Goal: Task Accomplishment & Management: Use online tool/utility

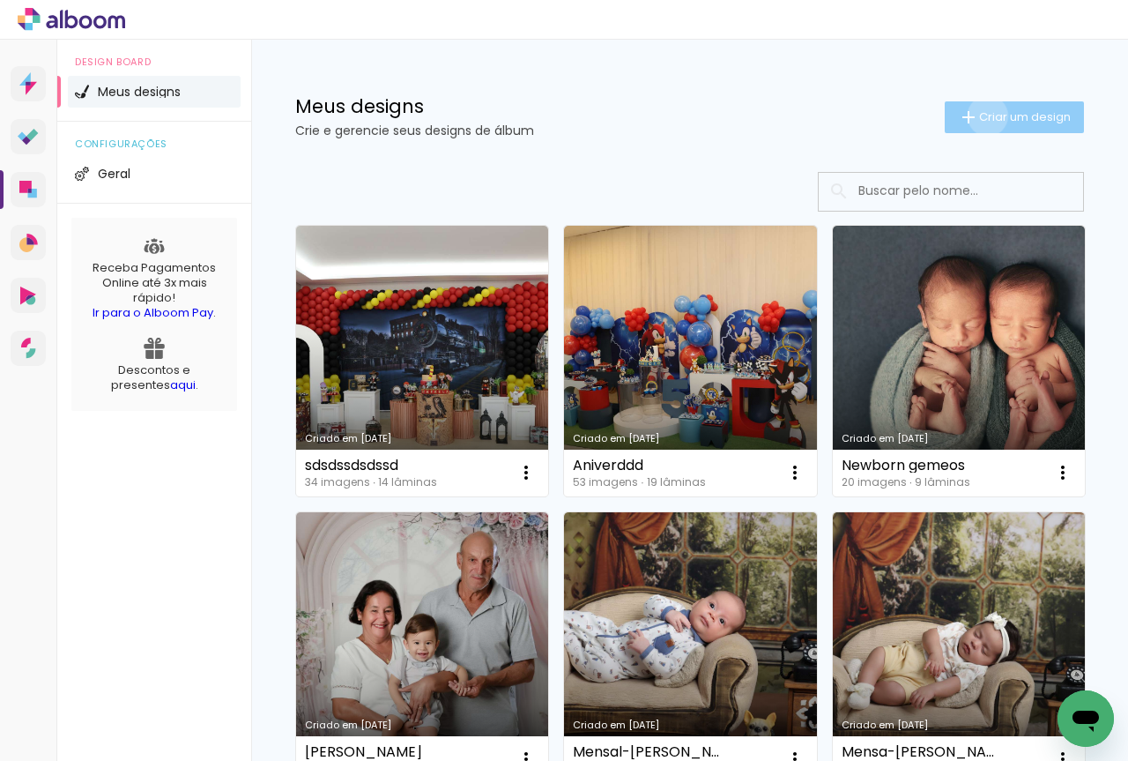
click at [979, 115] on span "Criar um design" at bounding box center [1025, 116] width 92 height 11
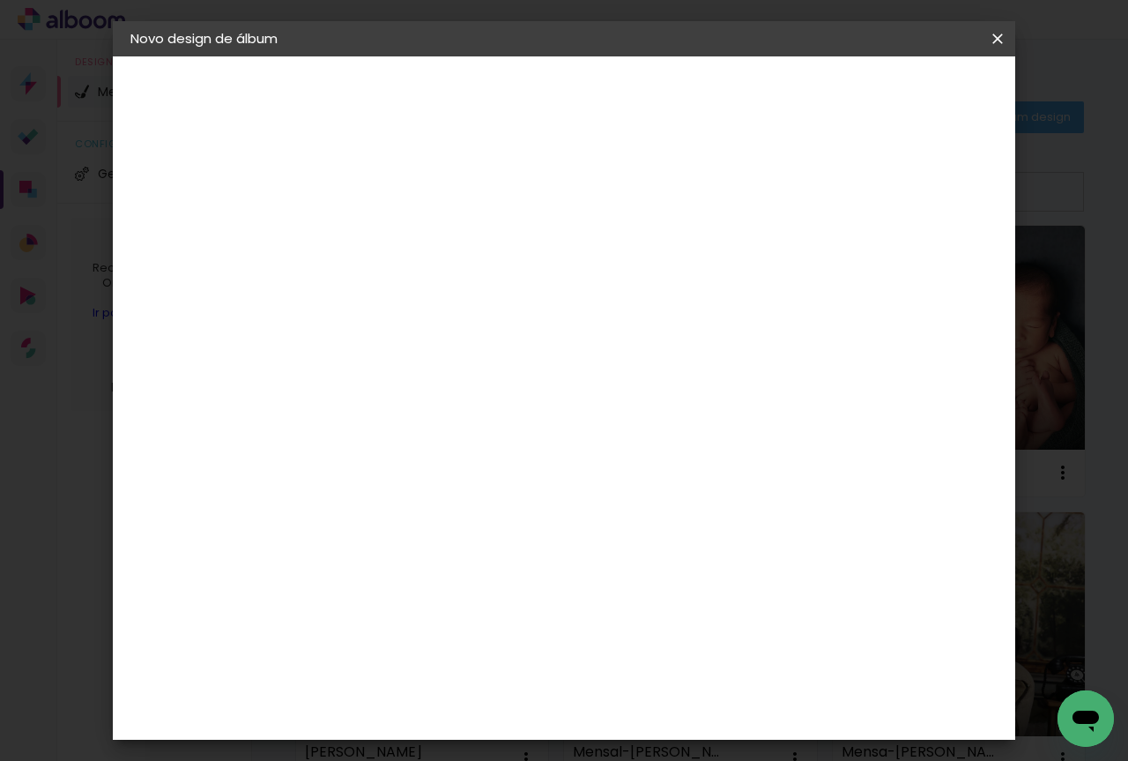
click at [419, 245] on input at bounding box center [419, 236] width 0 height 27
type input "hfhfhfhfhf"
type paper-input "hfhfhfhfhf"
click at [599, 105] on paper-button "Avançar" at bounding box center [556, 93] width 86 height 30
click at [749, 262] on paper-item "Tamanho Livre" at bounding box center [664, 268] width 169 height 39
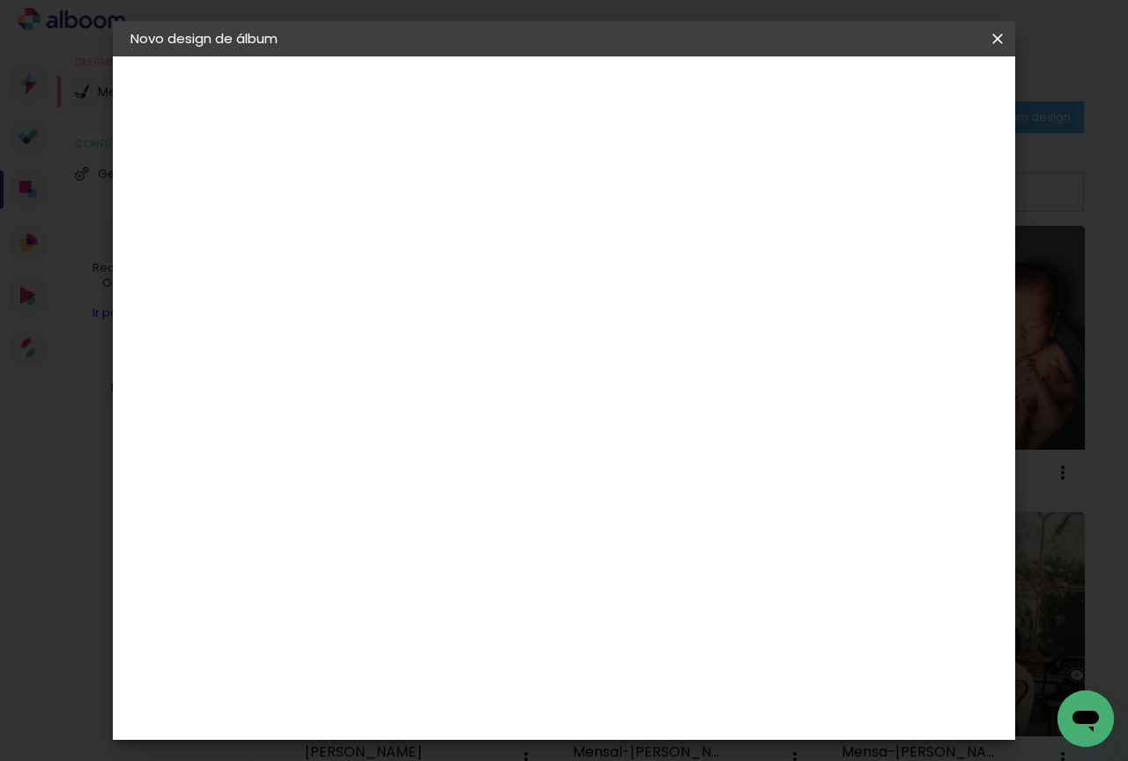
click at [775, 129] on header "Fornecedor Escolha um fornecedor ou avance com o tamanho livre. Voltar Avançar" at bounding box center [558, 108] width 433 height 105
click at [775, 109] on header "Fornecedor Escolha um fornecedor ou avance com o tamanho livre. Voltar Avançar" at bounding box center [558, 108] width 433 height 105
click at [0, 0] on slot "Avançar" at bounding box center [0, 0] width 0 height 0
click at [384, 440] on input "30" at bounding box center [363, 440] width 46 height 26
type input "30,4"
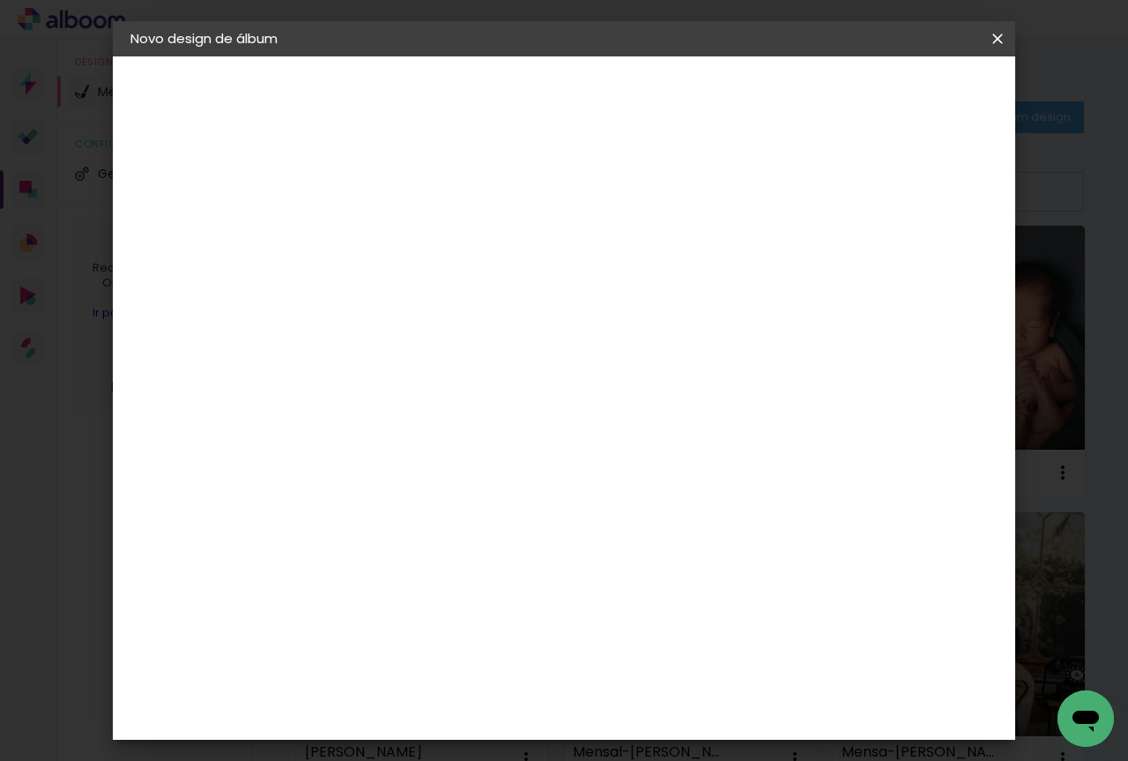
type paper-input "30,4"
drag, startPoint x: 680, startPoint y: 614, endPoint x: 643, endPoint y: 620, distance: 37.5
click at [643, 620] on input "60" at bounding box center [662, 616] width 46 height 26
type input "40,6"
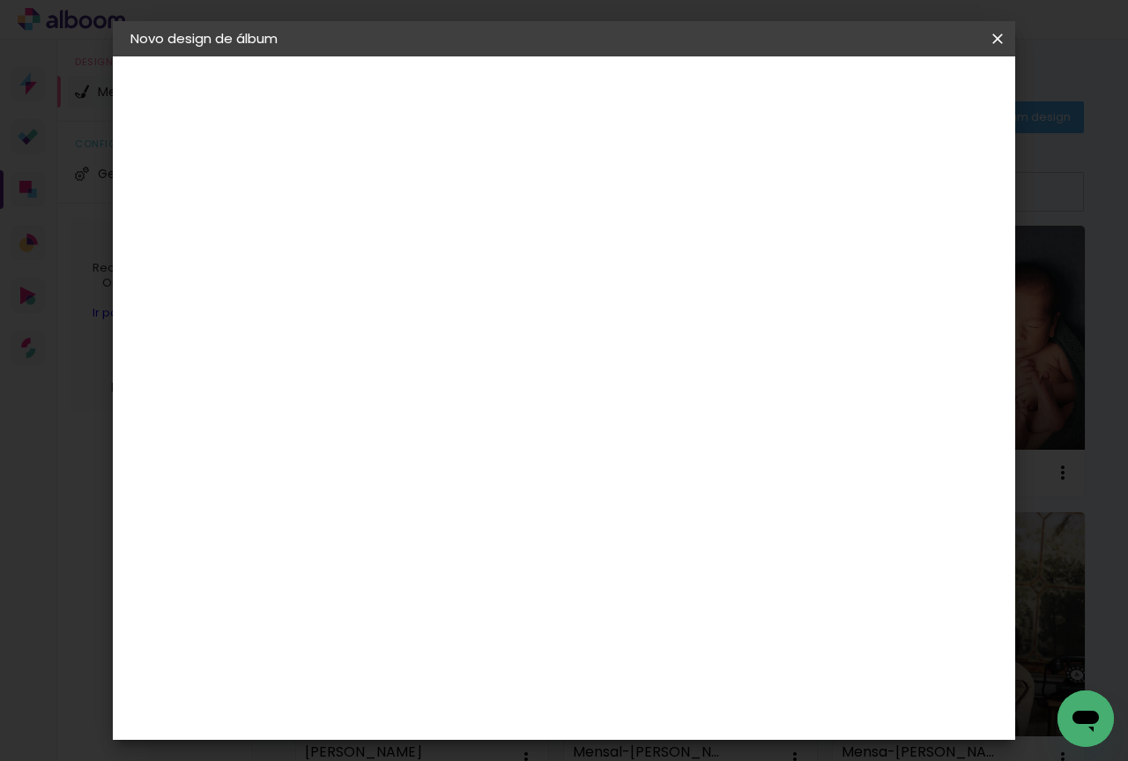
type paper-input "40,6"
type input "6"
type paper-input "6"
click at [915, 258] on input "6" at bounding box center [905, 266] width 32 height 26
drag, startPoint x: 915, startPoint y: 258, endPoint x: 905, endPoint y: 257, distance: 9.7
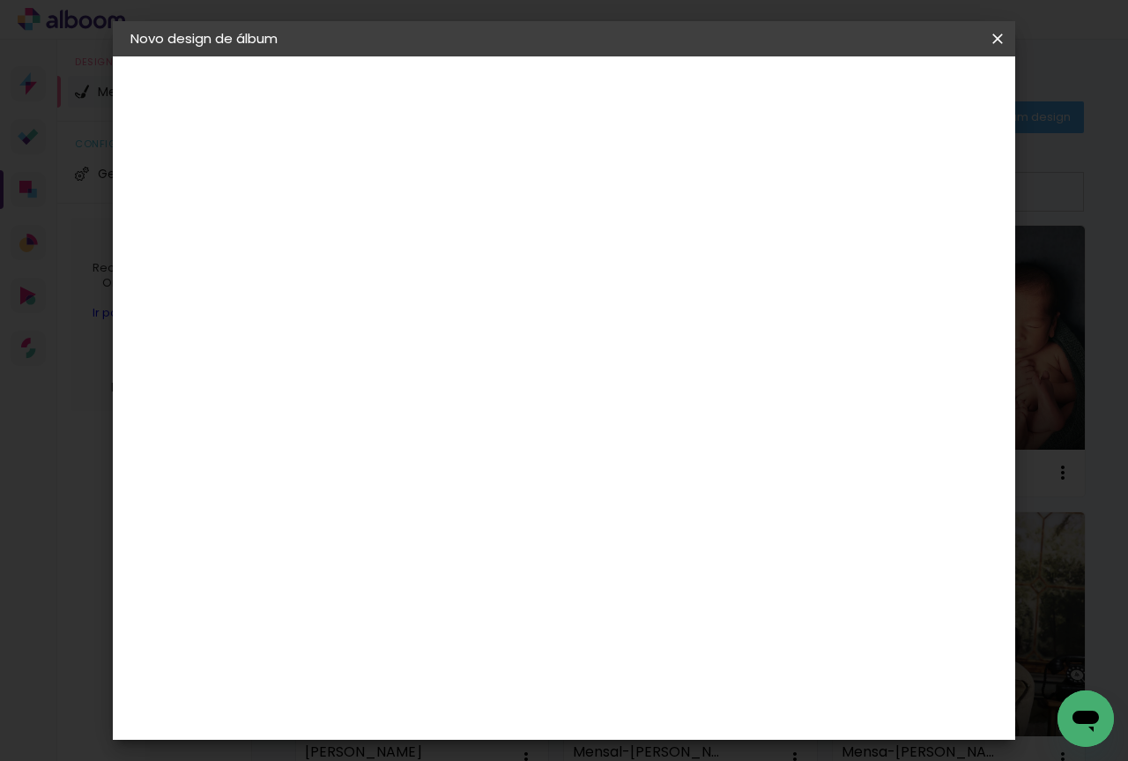
type input "7"
type paper-input "7"
click at [910, 257] on input "7" at bounding box center [903, 266] width 32 height 26
type input "8"
type paper-input "8"
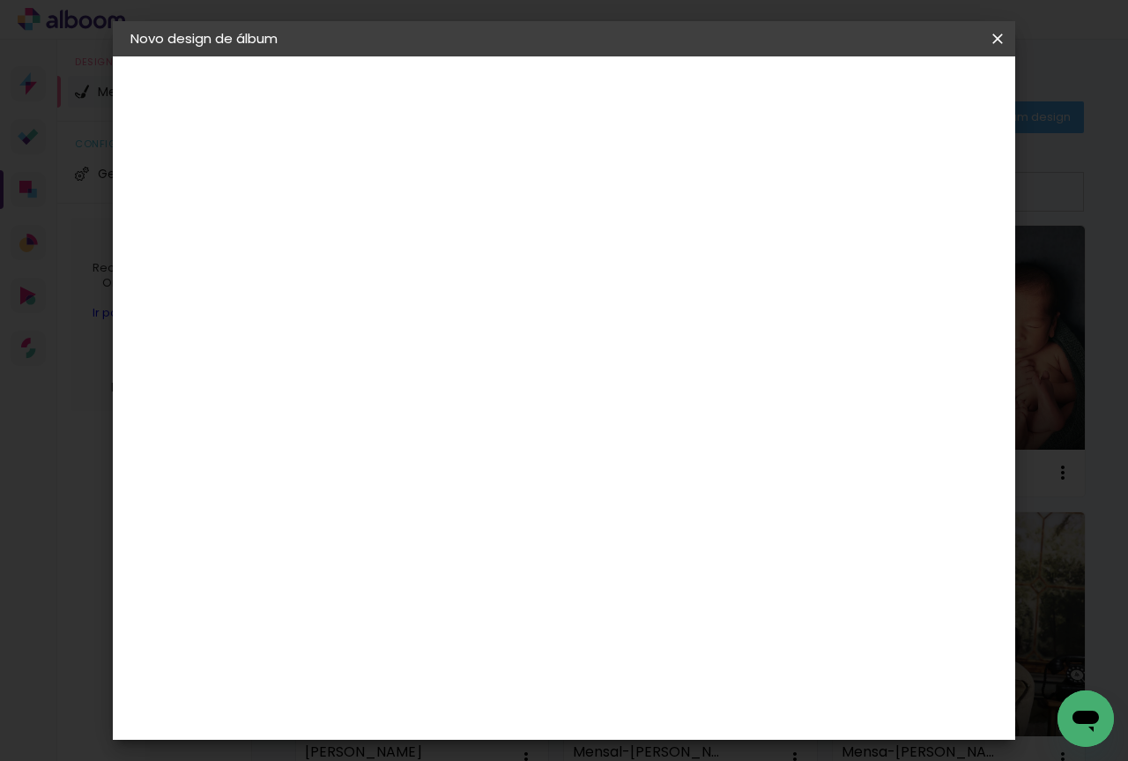
click at [905, 257] on input "8" at bounding box center [901, 266] width 32 height 26
type input "9"
type paper-input "9"
click at [905, 257] on input "9" at bounding box center [901, 266] width 32 height 26
type input "10"
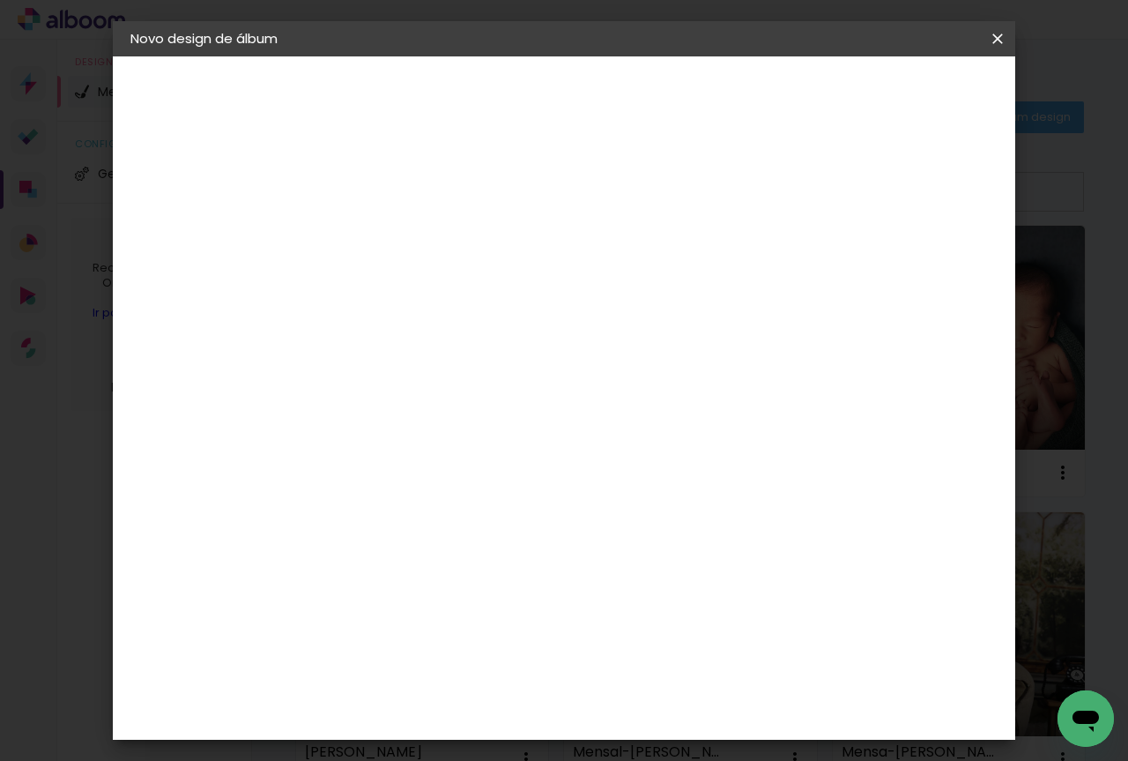
type paper-input "10"
click at [905, 257] on input "10" at bounding box center [896, 266] width 32 height 26
type input "11"
type paper-input "11"
click at [905, 257] on input "11" at bounding box center [894, 266] width 32 height 26
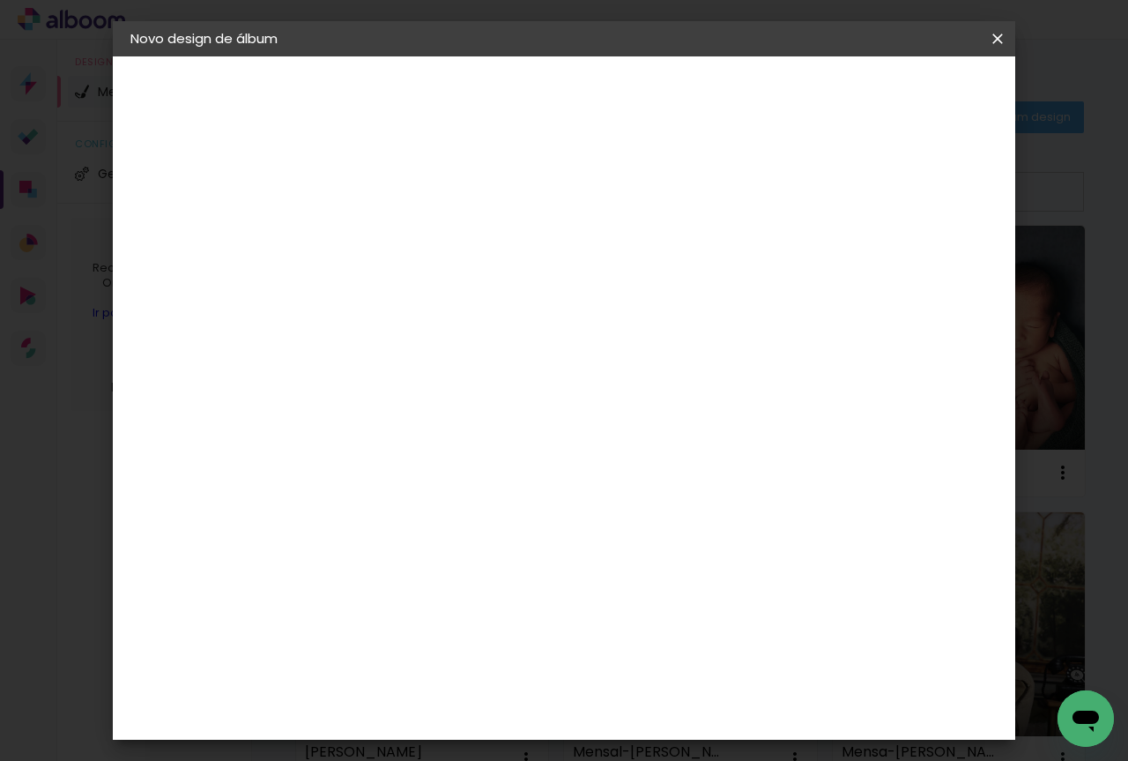
type input "12"
type paper-input "12"
click at [905, 257] on input "12" at bounding box center [894, 266] width 32 height 26
type input "14"
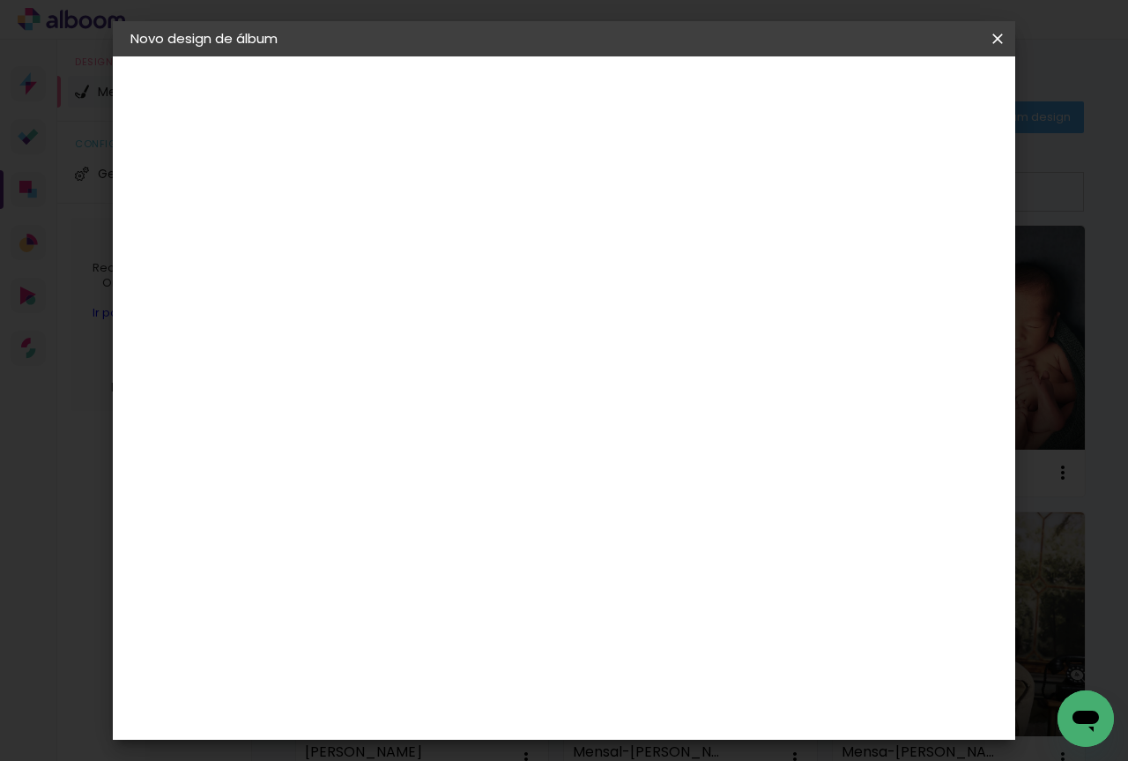
type paper-input "14"
type input "3"
type paper-input "3"
click at [430, 196] on input "3" at bounding box center [406, 202] width 61 height 22
click at [800, 205] on div at bounding box center [792, 203] width 16 height 16
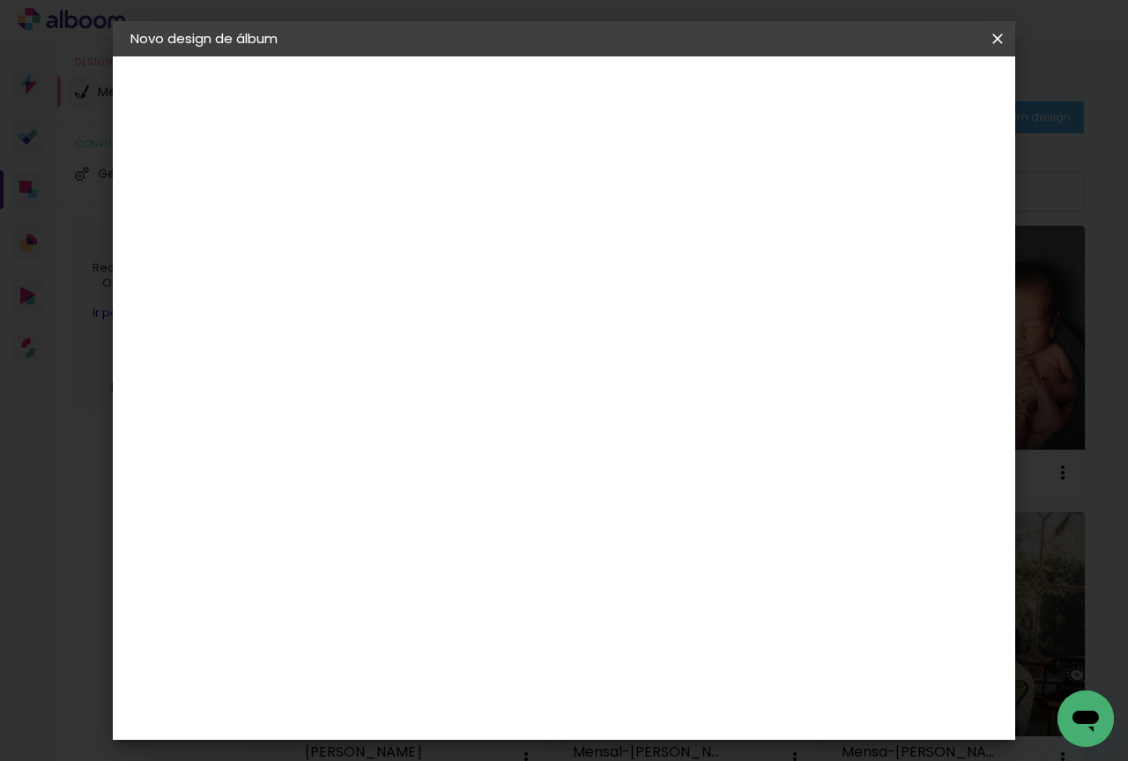
type paper-checkbox "on"
click at [905, 84] on paper-button "Iniciar design" at bounding box center [847, 93] width 115 height 30
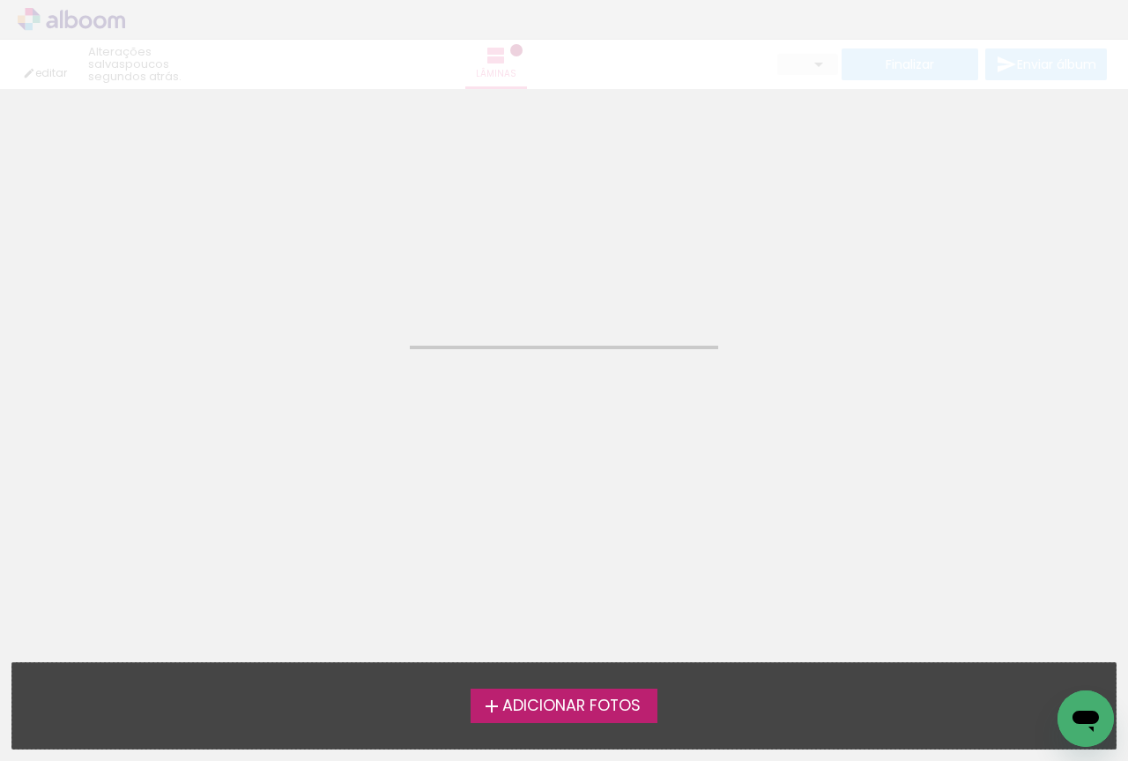
click at [553, 703] on span "Adicionar Fotos" at bounding box center [571, 706] width 138 height 16
click at [0, 0] on input "file" at bounding box center [0, 0] width 0 height 0
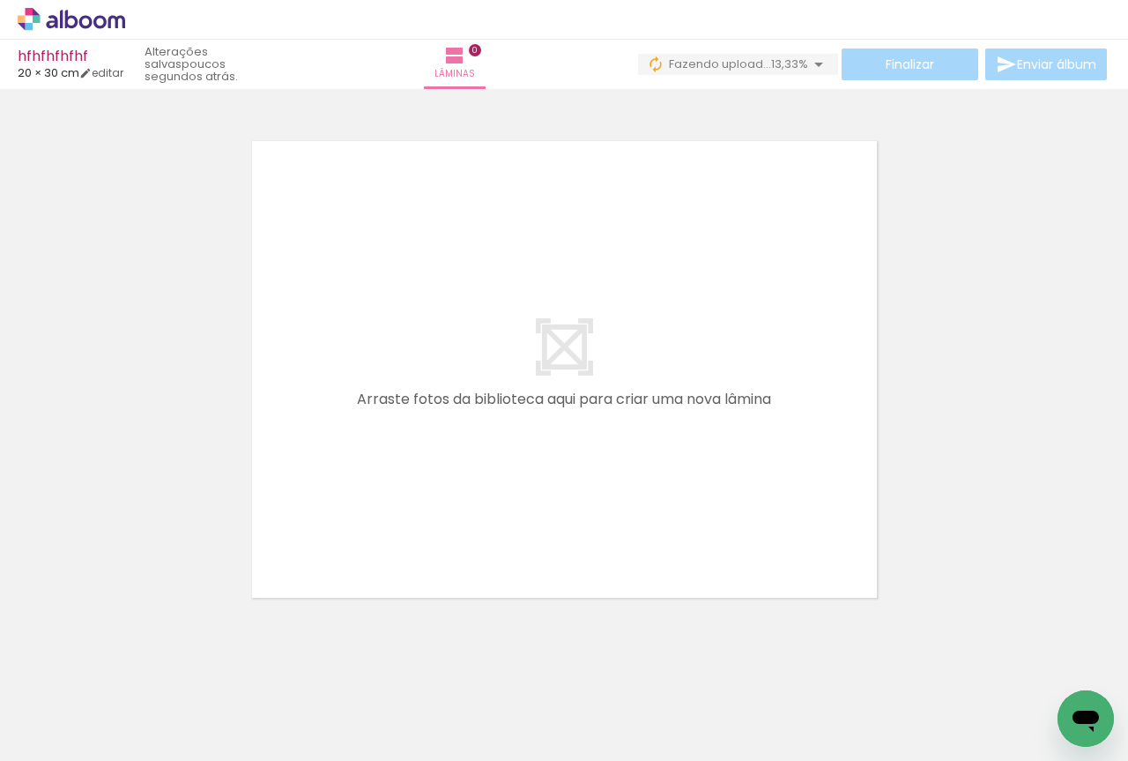
click at [982, 260] on div at bounding box center [564, 346] width 1128 height 549
drag, startPoint x: 990, startPoint y: 164, endPoint x: 708, endPoint y: 746, distance: 647.2
click at [807, 332] on div at bounding box center [564, 346] width 1128 height 549
